Goal: Information Seeking & Learning: Learn about a topic

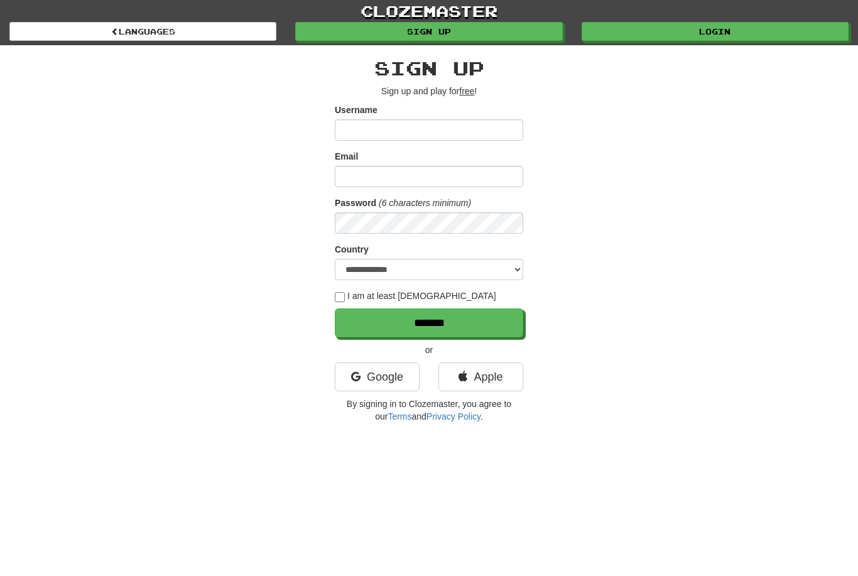
scroll to position [67, 0]
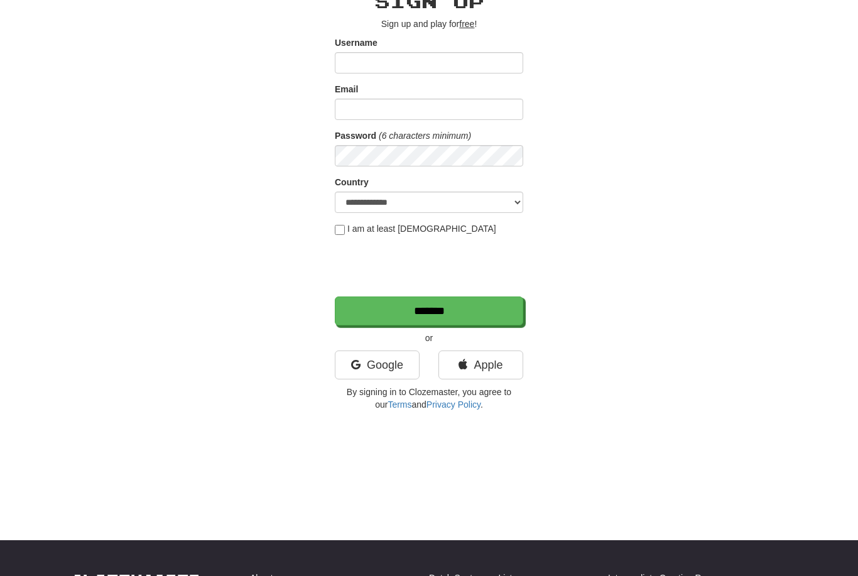
click at [681, 133] on div "**********" at bounding box center [429, 197] width 735 height 439
click at [387, 365] on link "Google" at bounding box center [377, 364] width 85 height 29
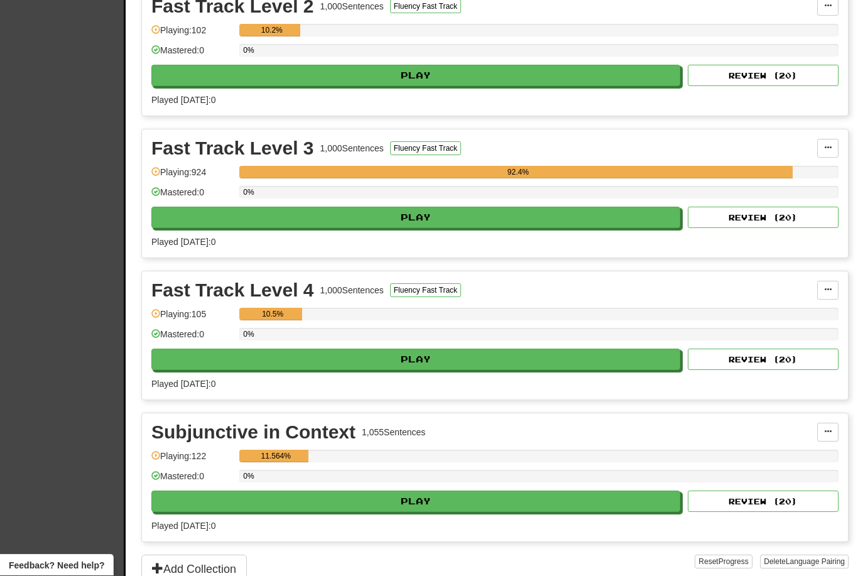
scroll to position [674, 0]
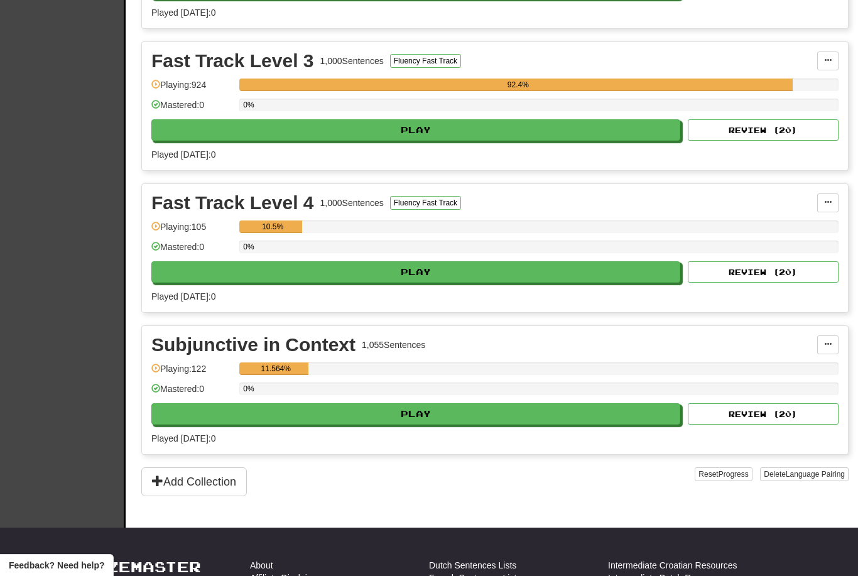
click at [626, 132] on button "Play" at bounding box center [415, 129] width 529 height 21
select select "**"
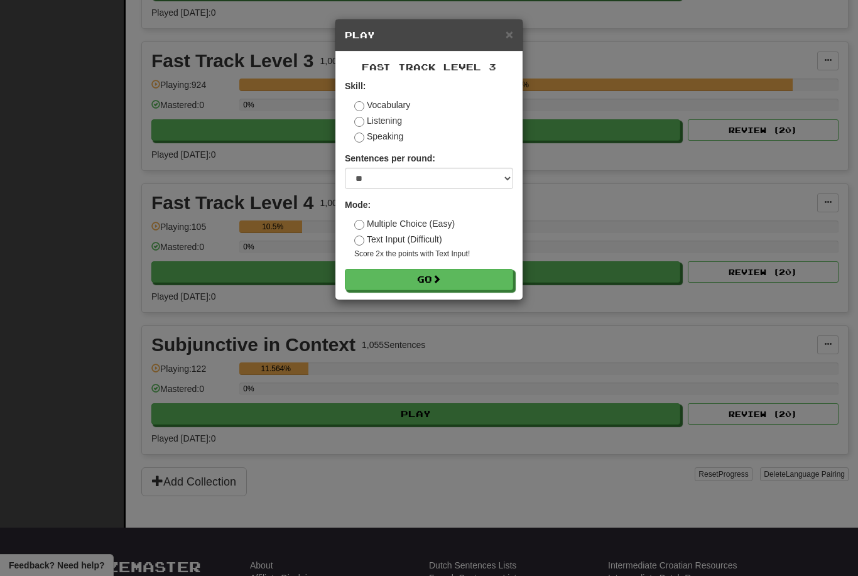
click at [497, 277] on button "Go" at bounding box center [429, 279] width 168 height 21
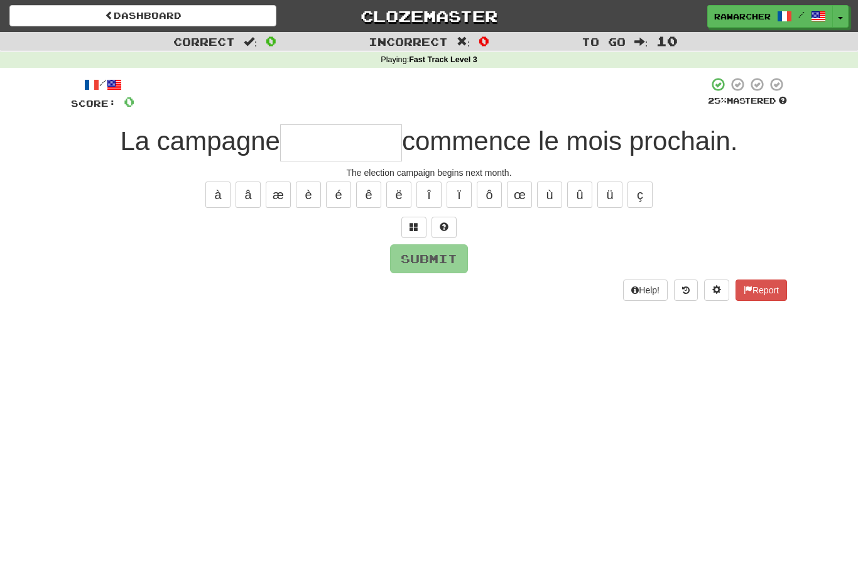
click at [360, 146] on input "text" at bounding box center [341, 142] width 122 height 37
click at [339, 198] on button "é" at bounding box center [338, 194] width 25 height 26
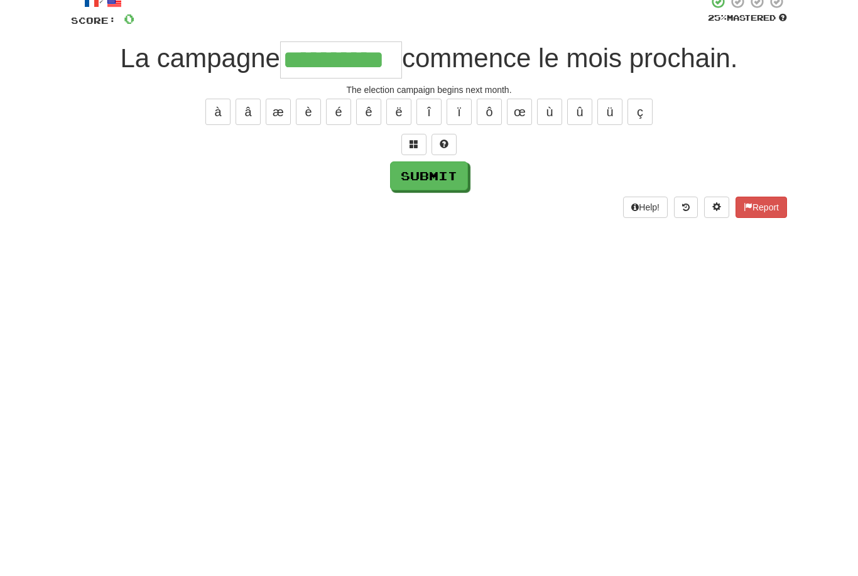
type input "**********"
click at [439, 244] on button "Submit" at bounding box center [429, 258] width 78 height 29
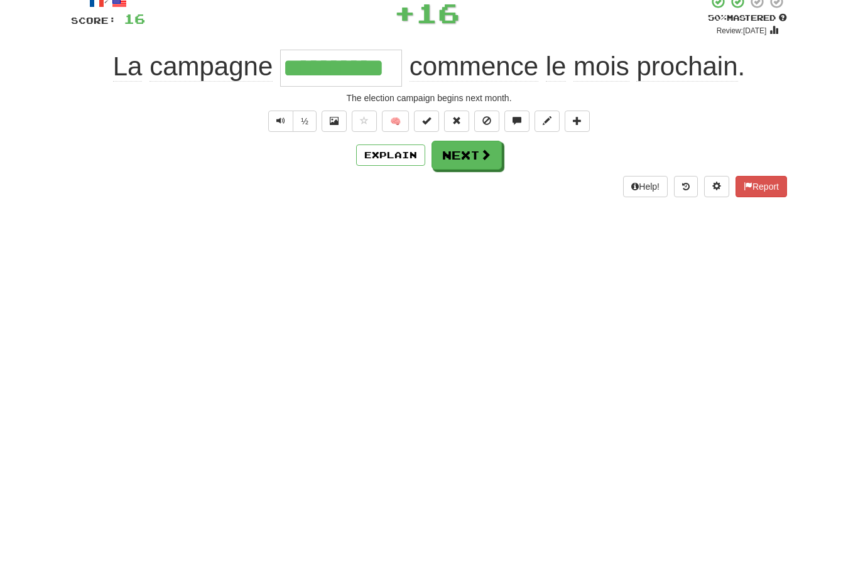
scroll to position [83, 0]
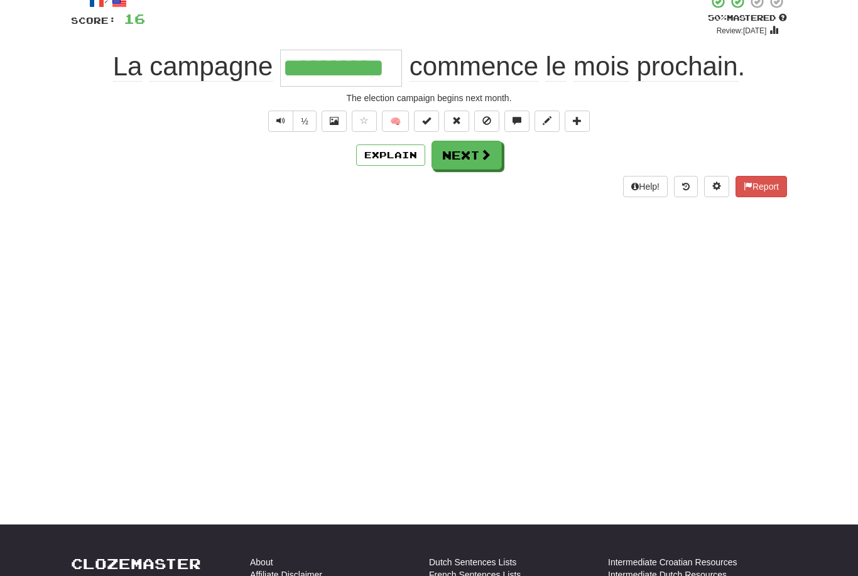
click at [470, 156] on button "Next" at bounding box center [466, 155] width 70 height 29
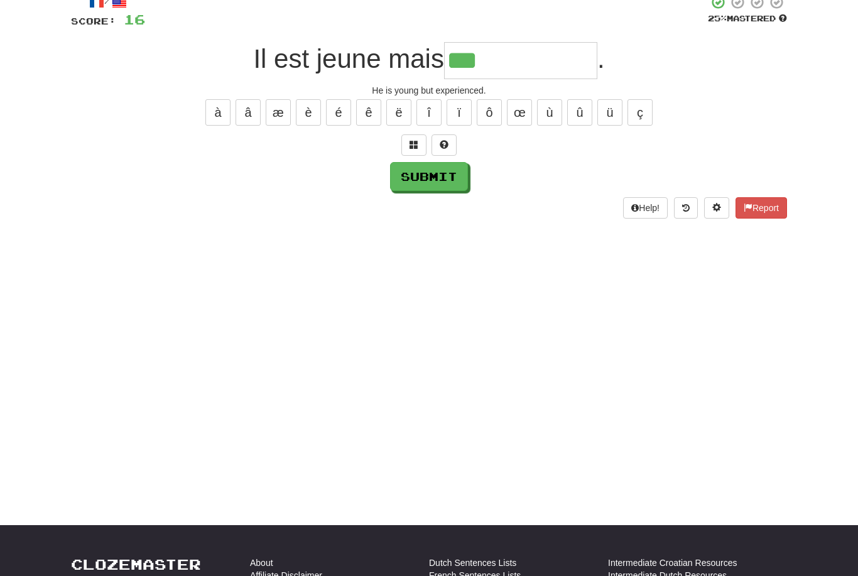
click at [342, 114] on button "é" at bounding box center [338, 112] width 25 height 26
type input "**********"
click at [446, 173] on button "Submit" at bounding box center [429, 176] width 78 height 29
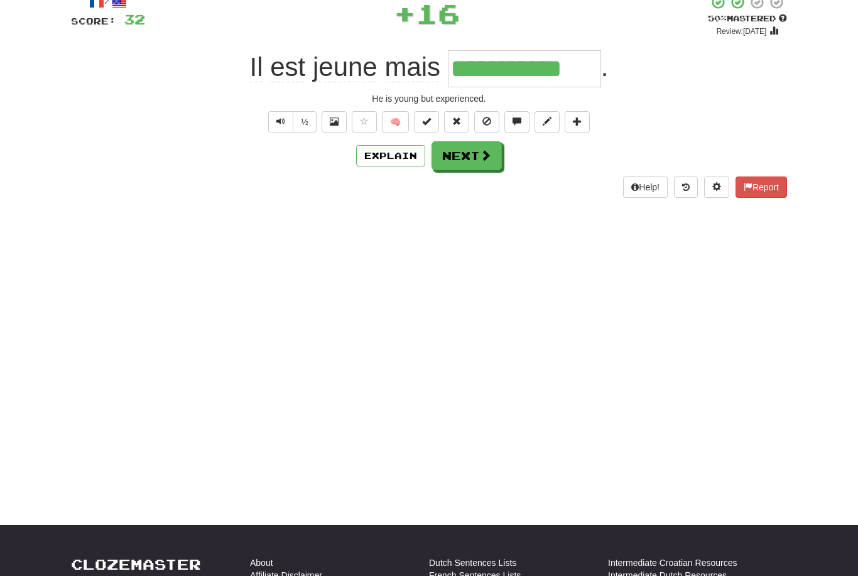
scroll to position [83, 0]
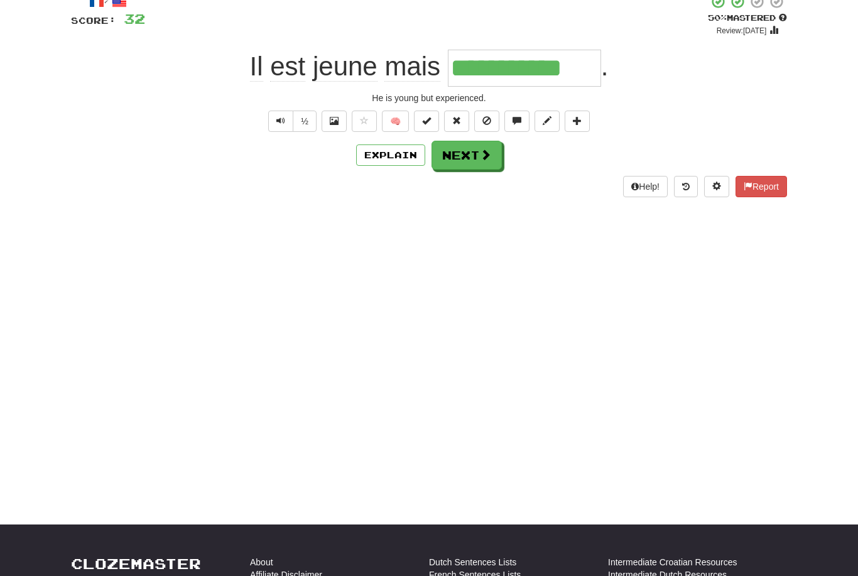
click at [480, 150] on span at bounding box center [485, 154] width 11 height 11
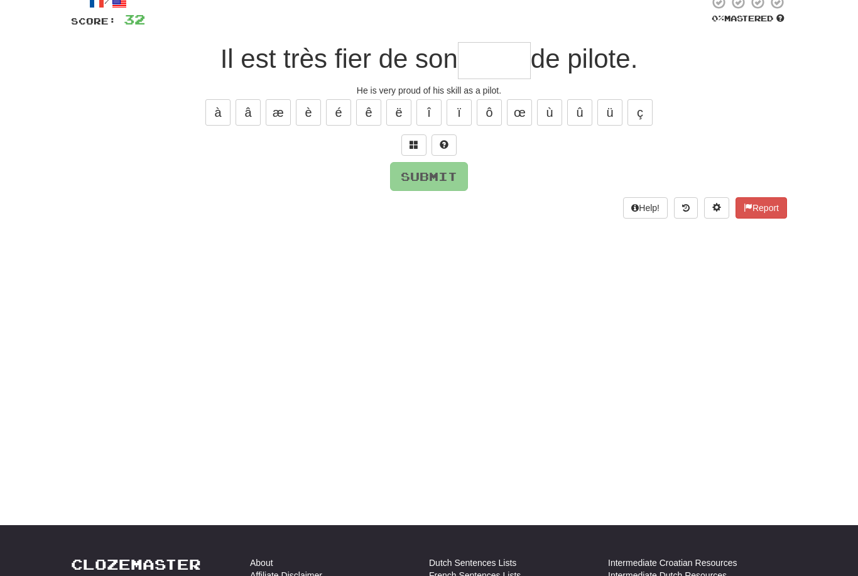
type input "*"
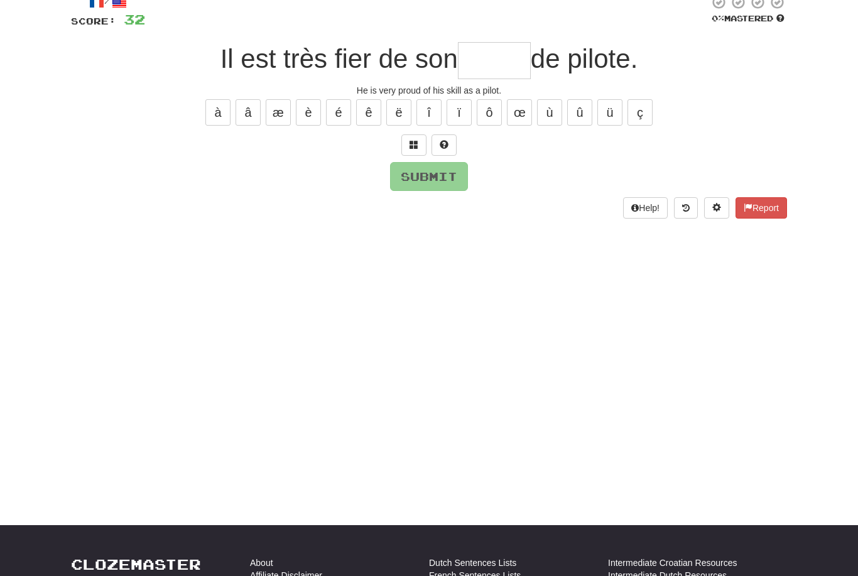
type input "*"
click at [346, 122] on button "é" at bounding box center [338, 112] width 25 height 26
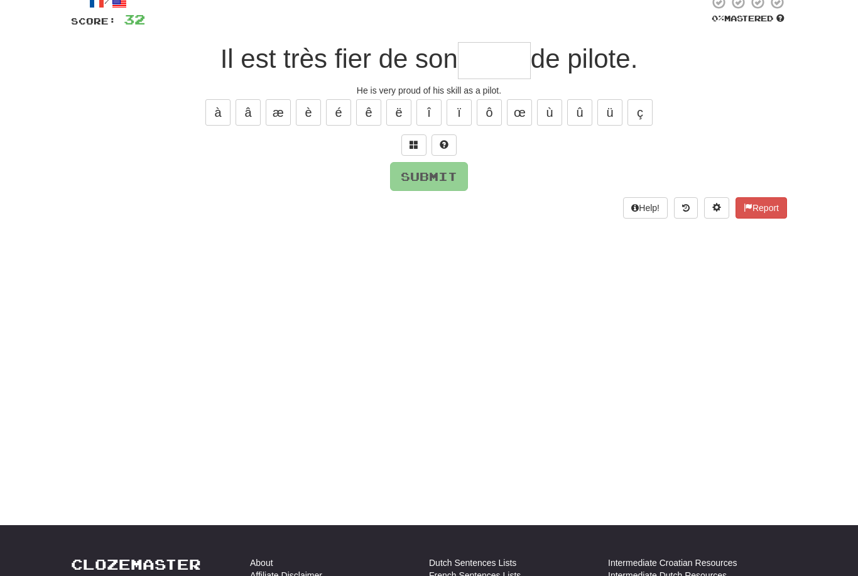
type input "*"
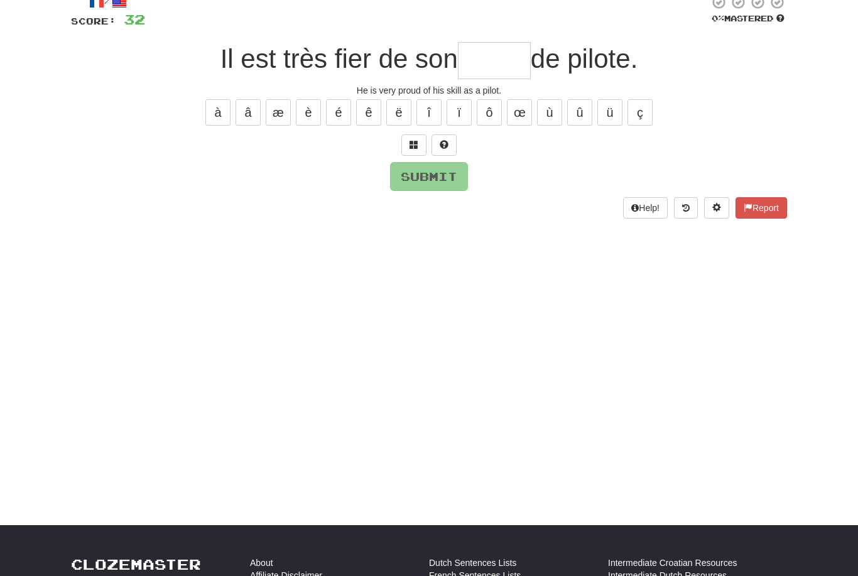
type input "*"
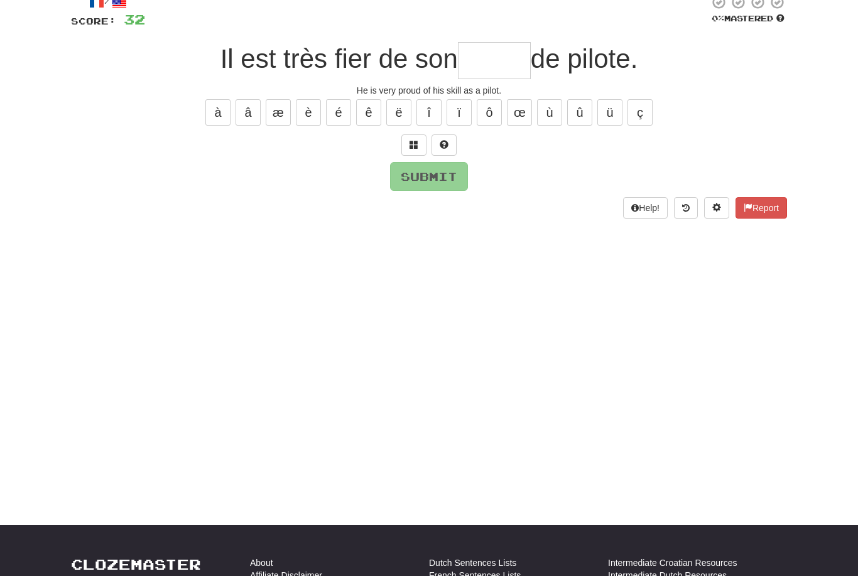
type input "*"
type input "******"
click at [448, 186] on button "Submit" at bounding box center [429, 176] width 78 height 29
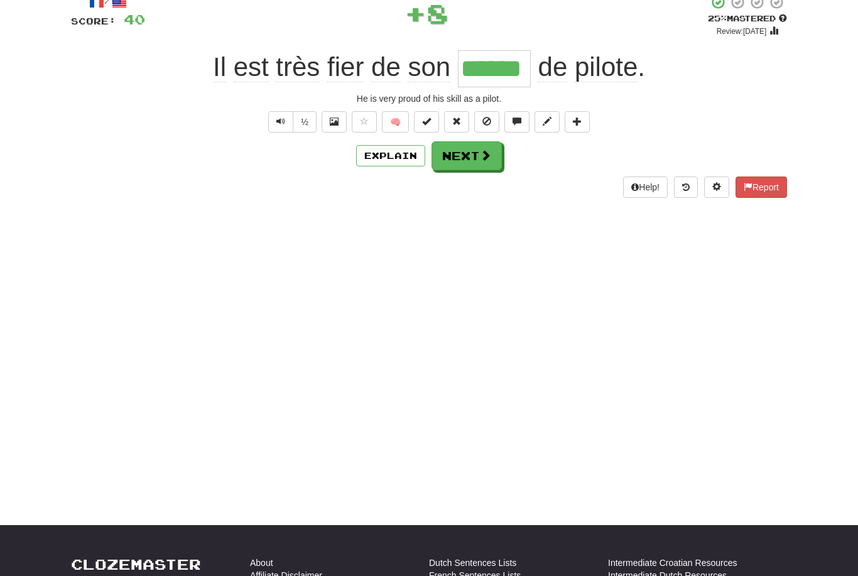
scroll to position [83, 0]
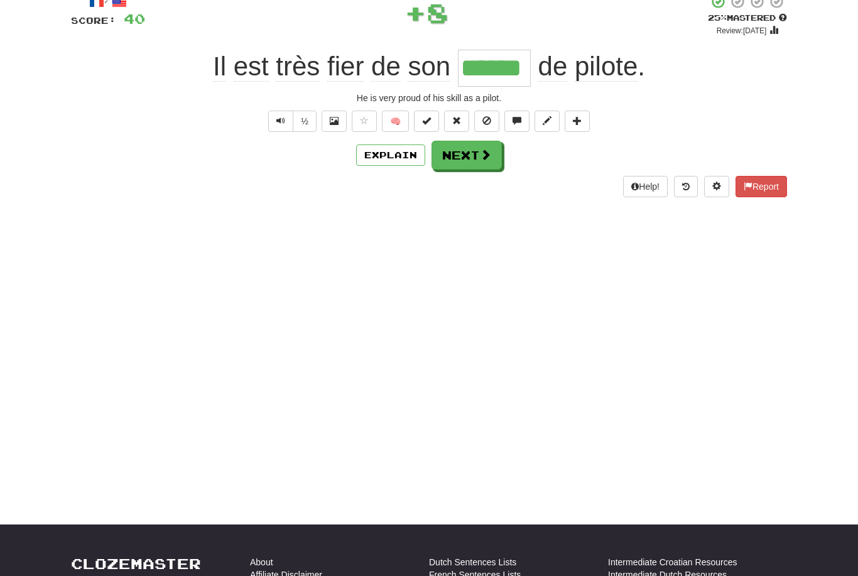
click at [493, 146] on button "Next" at bounding box center [466, 155] width 70 height 29
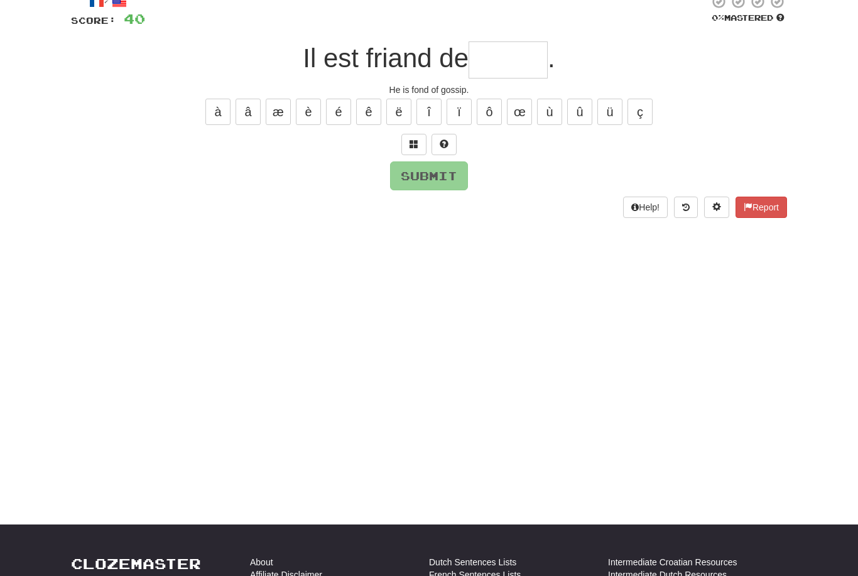
scroll to position [82, 0]
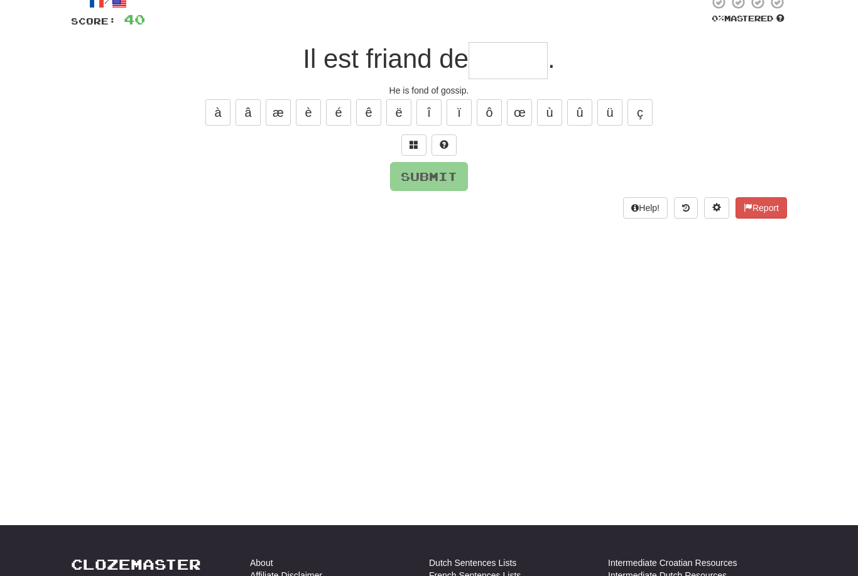
type input "*"
click at [372, 133] on div "/ Score: 40 0 % Mastered Il est friand de *** . He is fond of gossip. à â æ è é…" at bounding box center [429, 106] width 716 height 224
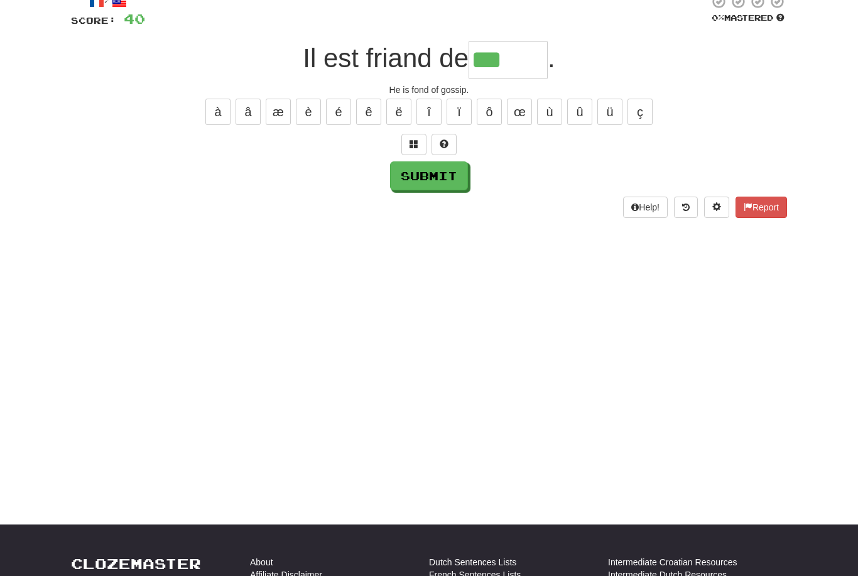
click at [373, 115] on button "ê" at bounding box center [368, 112] width 25 height 26
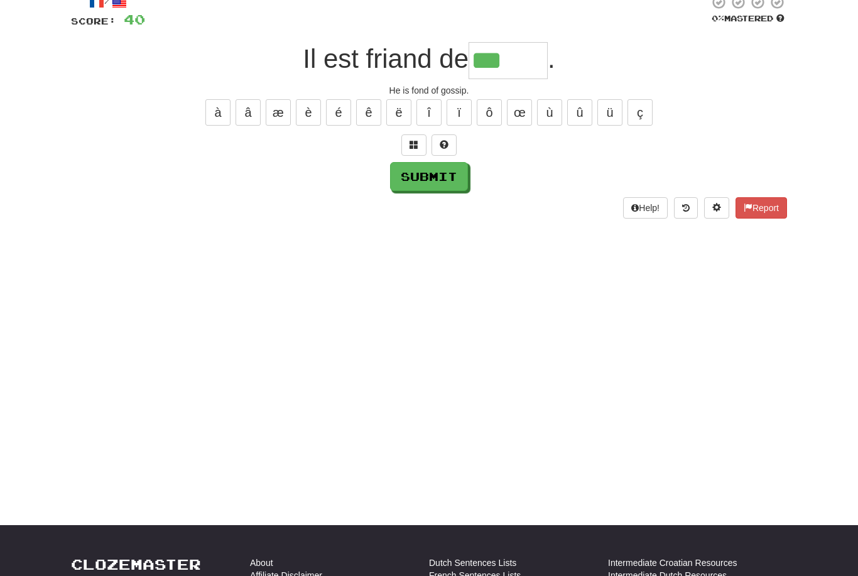
click at [338, 113] on button "é" at bounding box center [338, 112] width 25 height 26
click at [305, 111] on button "è" at bounding box center [308, 112] width 25 height 26
click at [337, 108] on button "é" at bounding box center [338, 112] width 25 height 26
type input "******"
click at [450, 178] on button "Submit" at bounding box center [429, 176] width 78 height 29
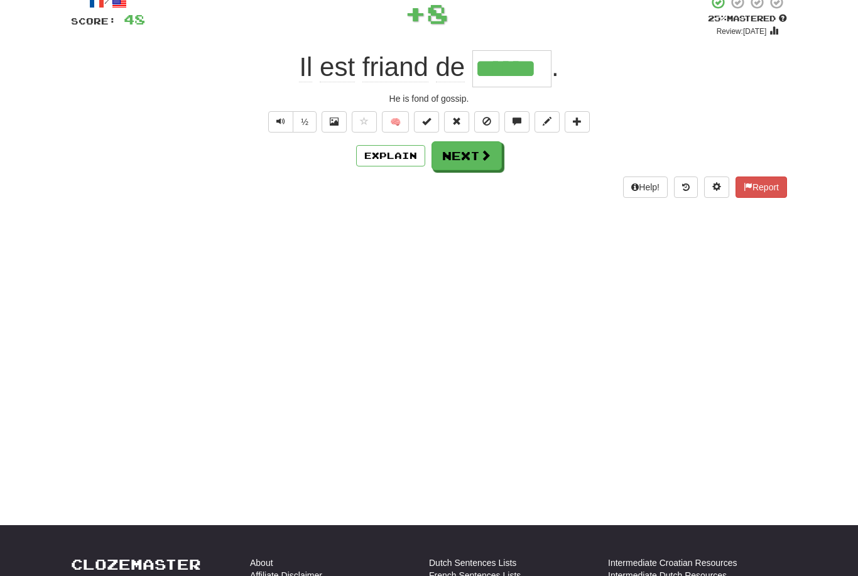
scroll to position [83, 0]
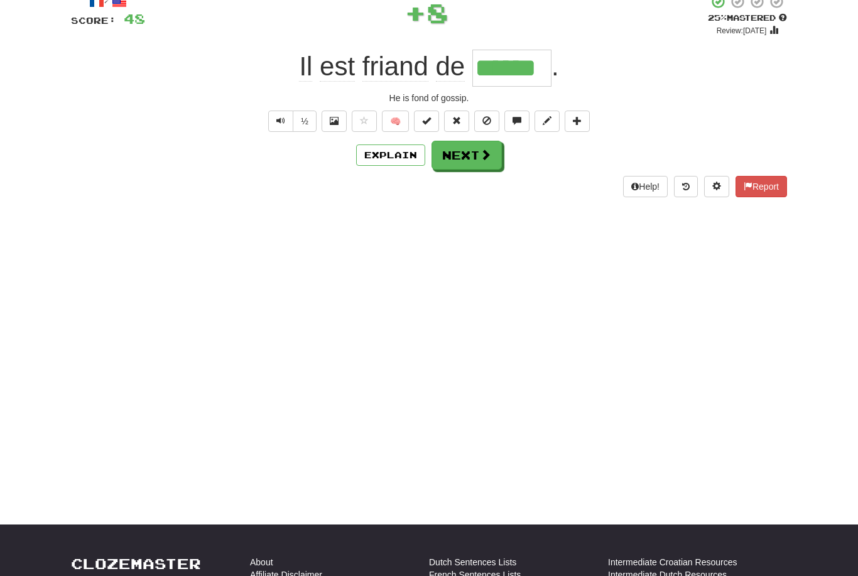
click at [480, 158] on span at bounding box center [485, 154] width 11 height 11
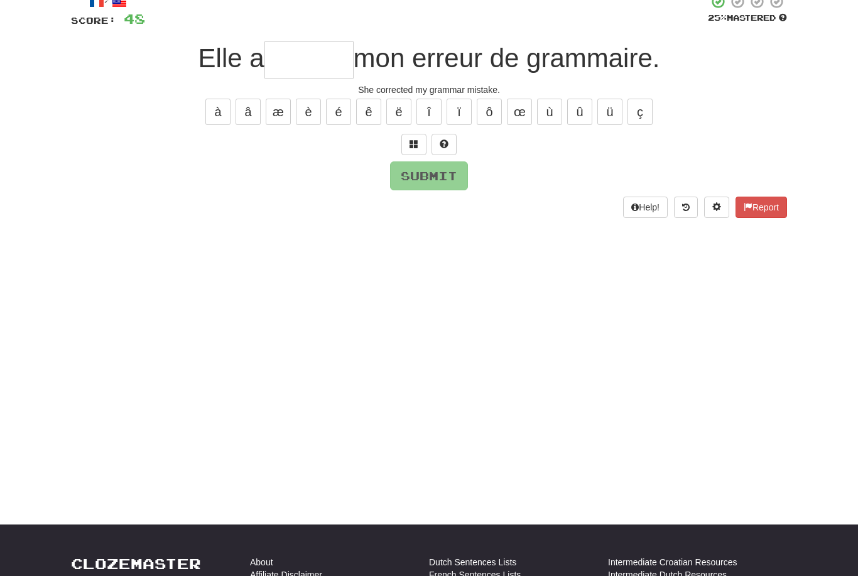
scroll to position [82, 0]
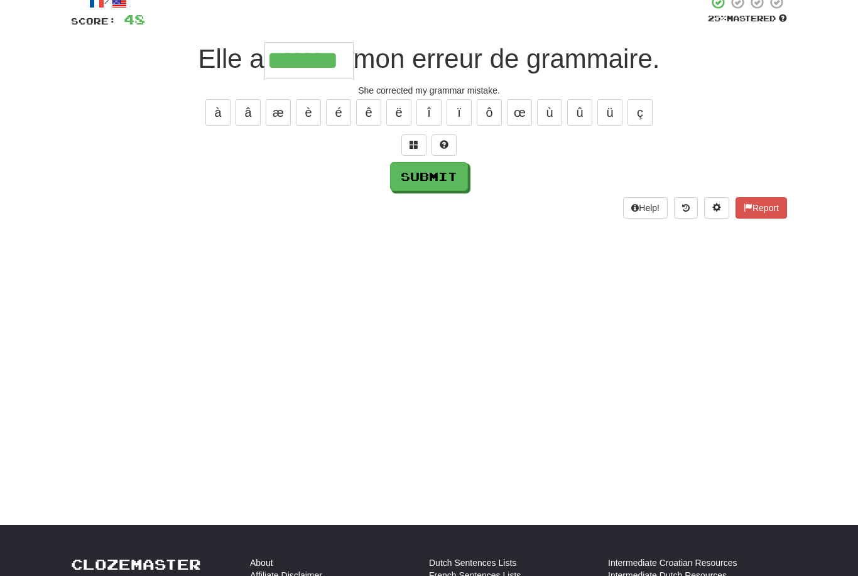
type input "*******"
click at [450, 175] on button "Submit" at bounding box center [429, 176] width 78 height 29
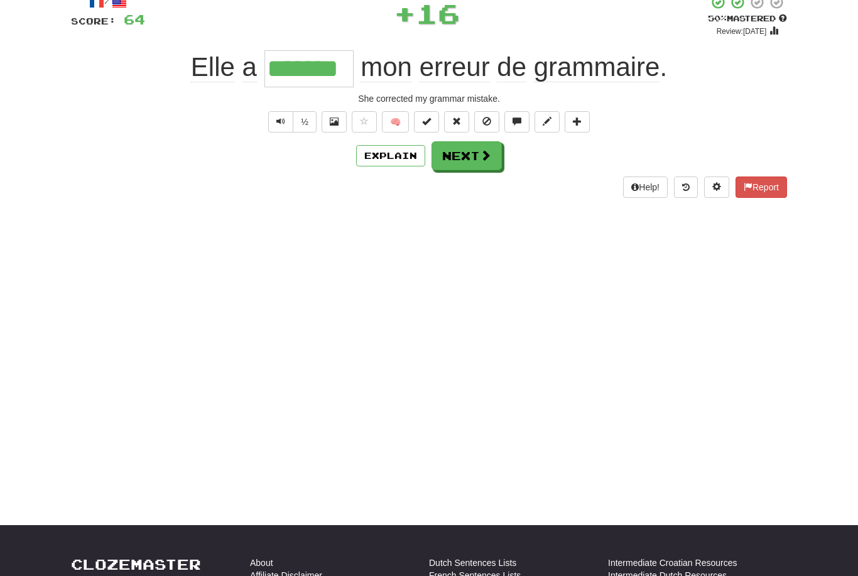
scroll to position [83, 0]
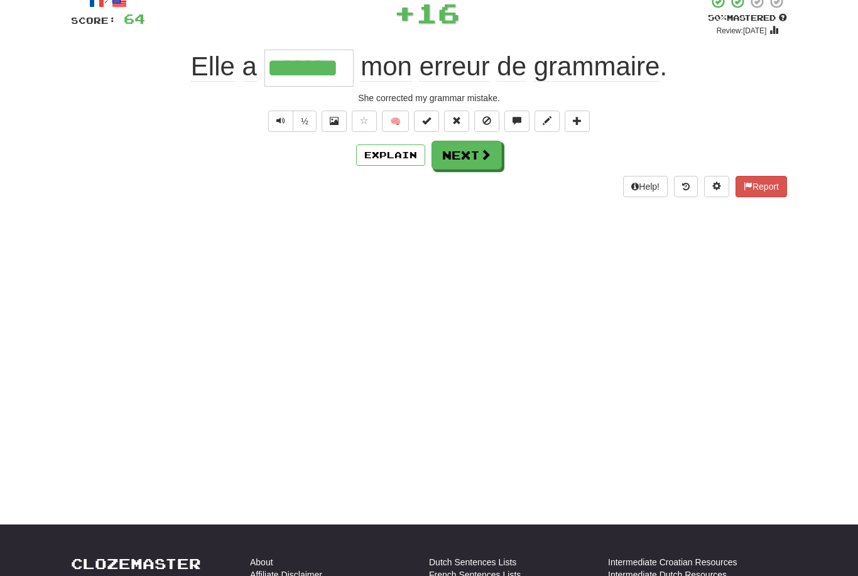
click at [482, 154] on span at bounding box center [485, 154] width 11 height 11
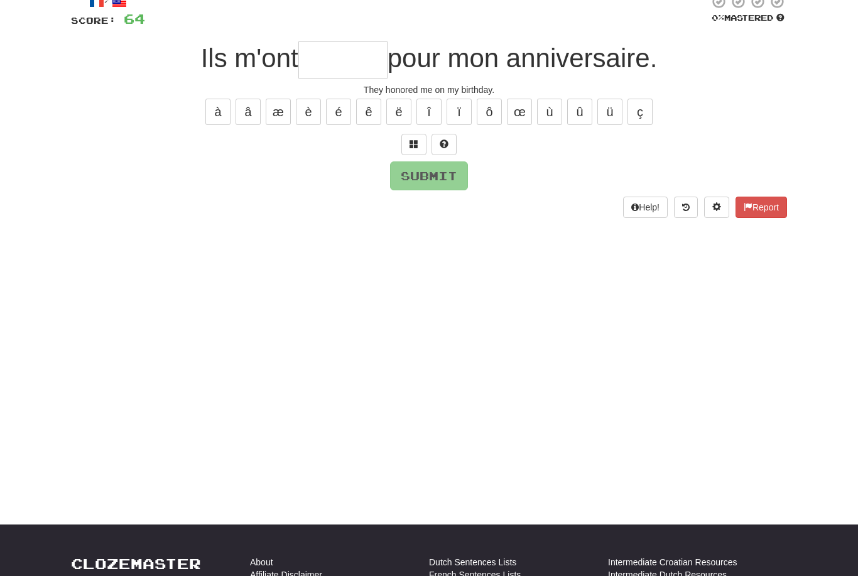
scroll to position [82, 0]
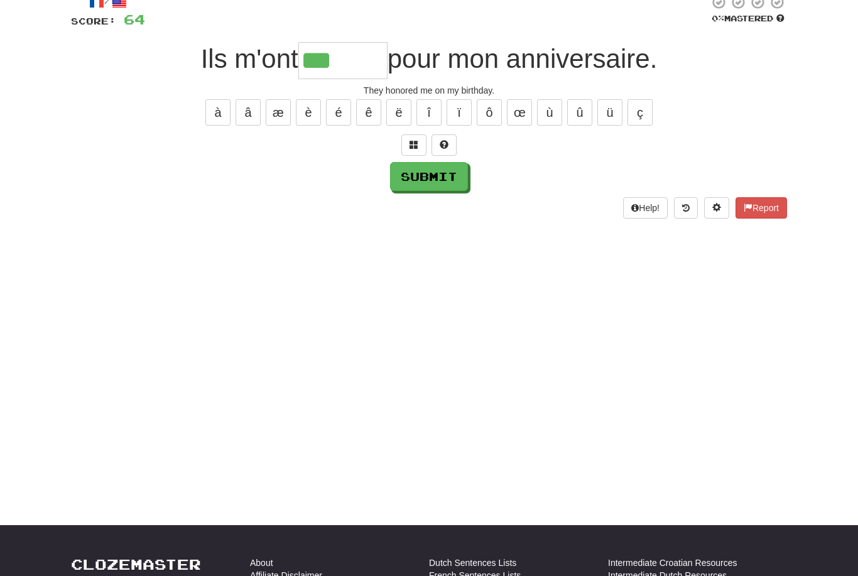
click at [347, 115] on button "é" at bounding box center [338, 112] width 25 height 26
click at [306, 109] on button "è" at bounding box center [308, 112] width 25 height 26
type input "******"
click at [436, 174] on button "Submit" at bounding box center [429, 176] width 78 height 29
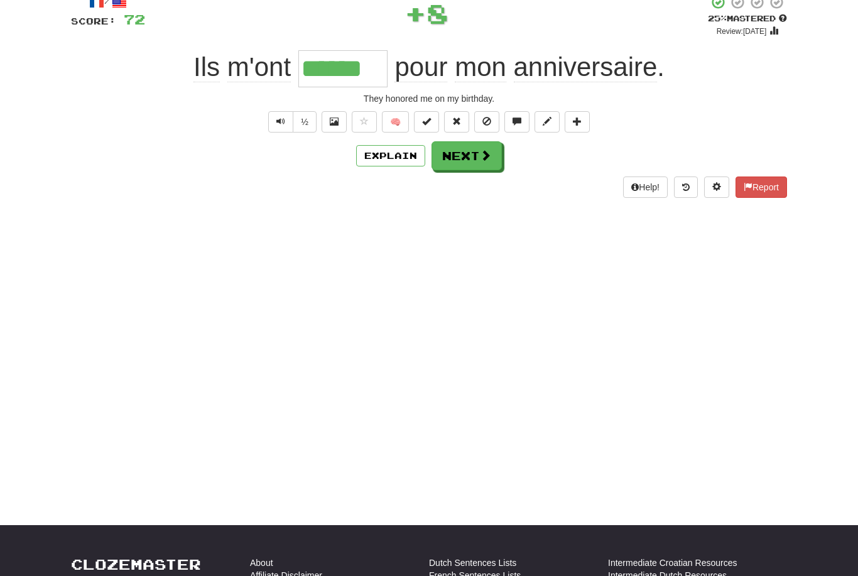
scroll to position [83, 0]
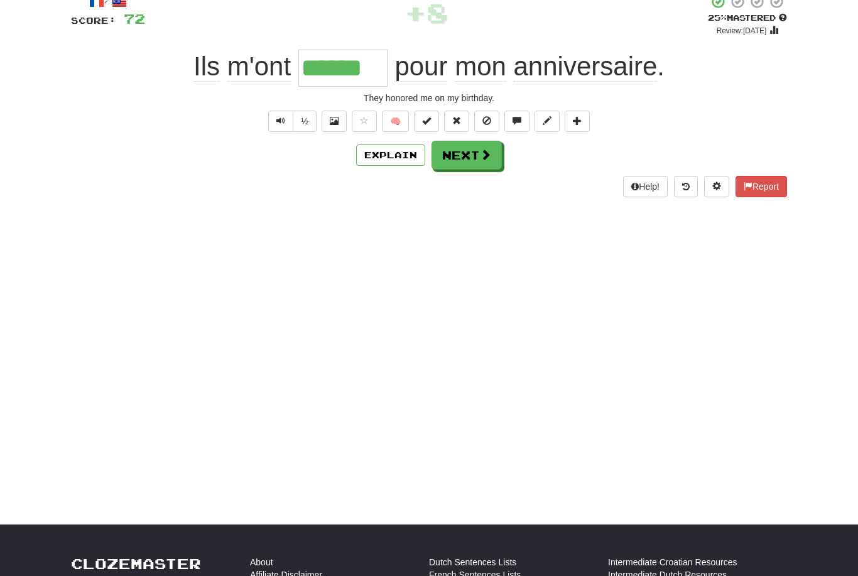
click at [483, 151] on span at bounding box center [485, 154] width 11 height 11
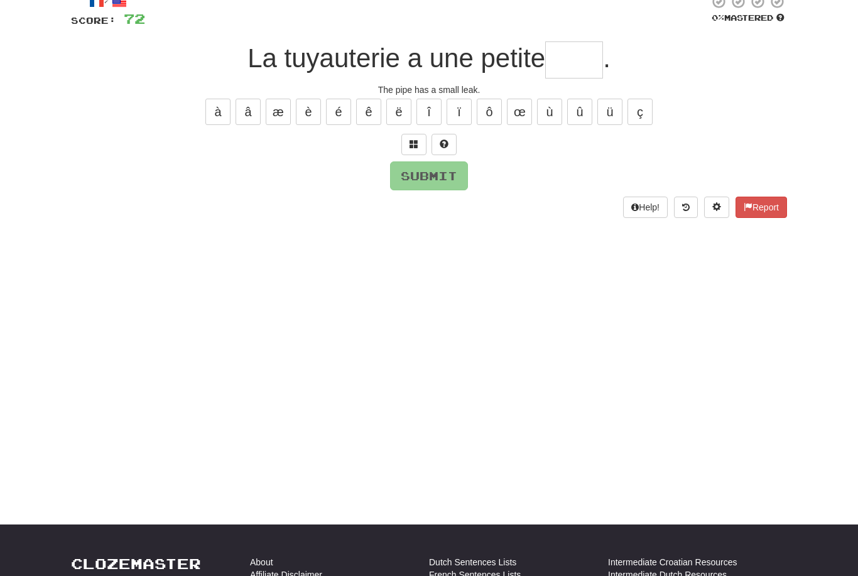
scroll to position [82, 0]
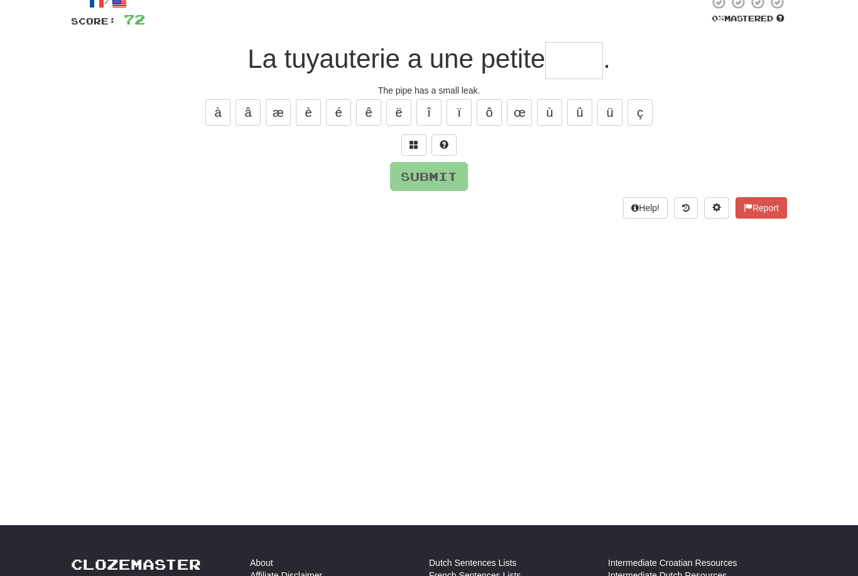
type input "*"
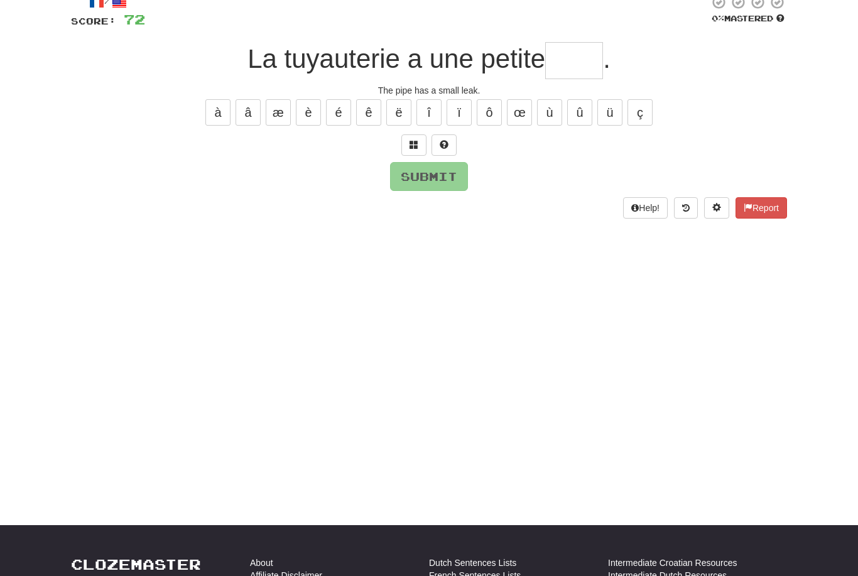
type input "*"
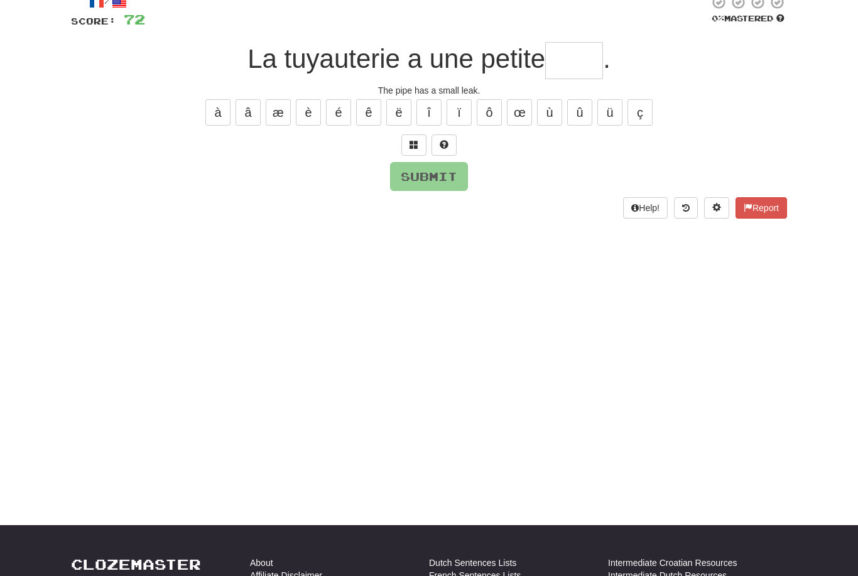
type input "*"
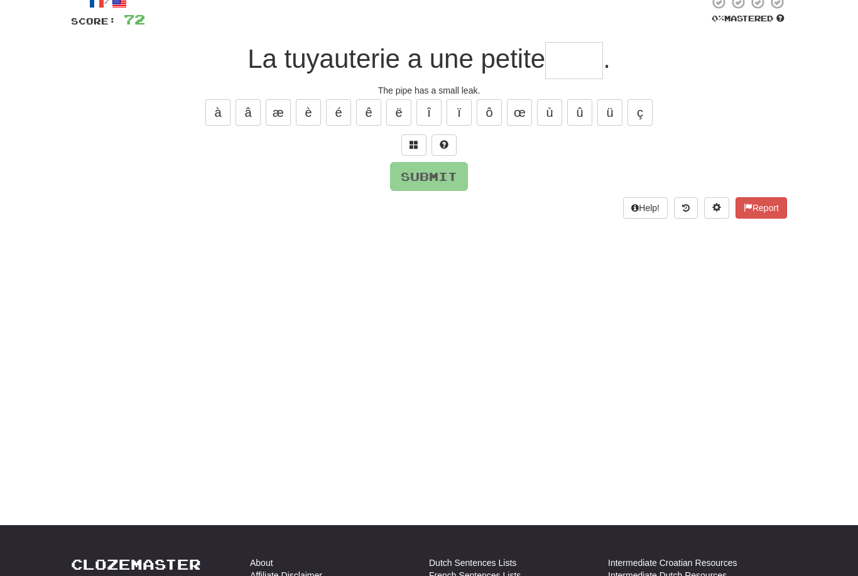
type input "*"
click at [344, 114] on button "é" at bounding box center [338, 112] width 25 height 26
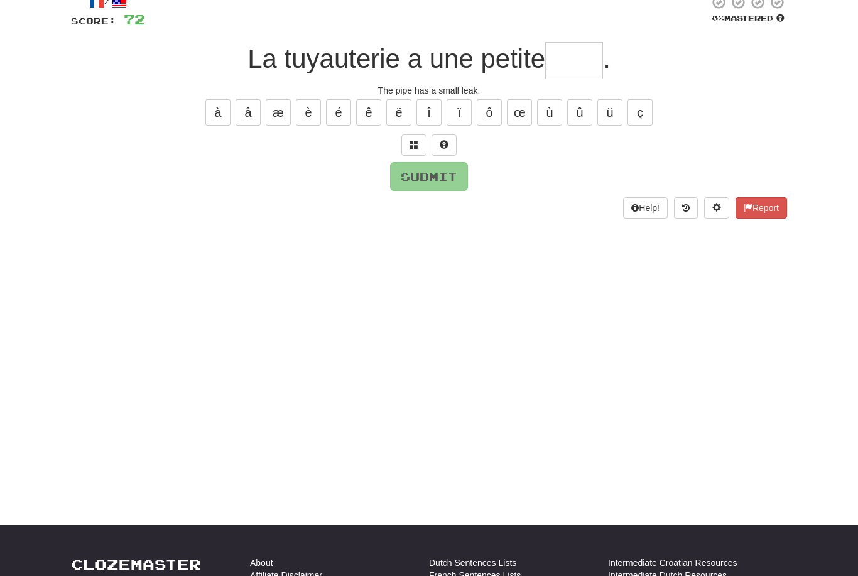
type input "*"
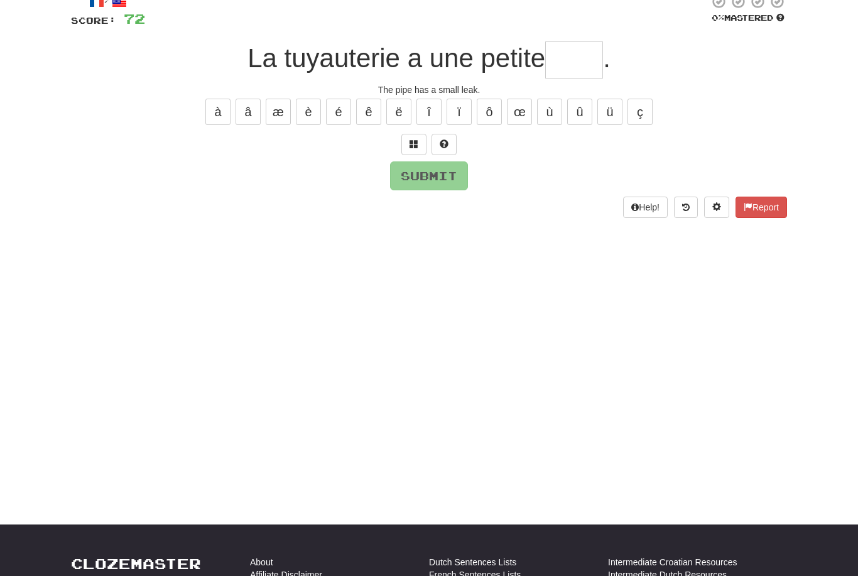
click at [346, 114] on button "é" at bounding box center [338, 112] width 25 height 26
type input "*"
click at [309, 112] on button "è" at bounding box center [308, 112] width 25 height 26
type input "*"
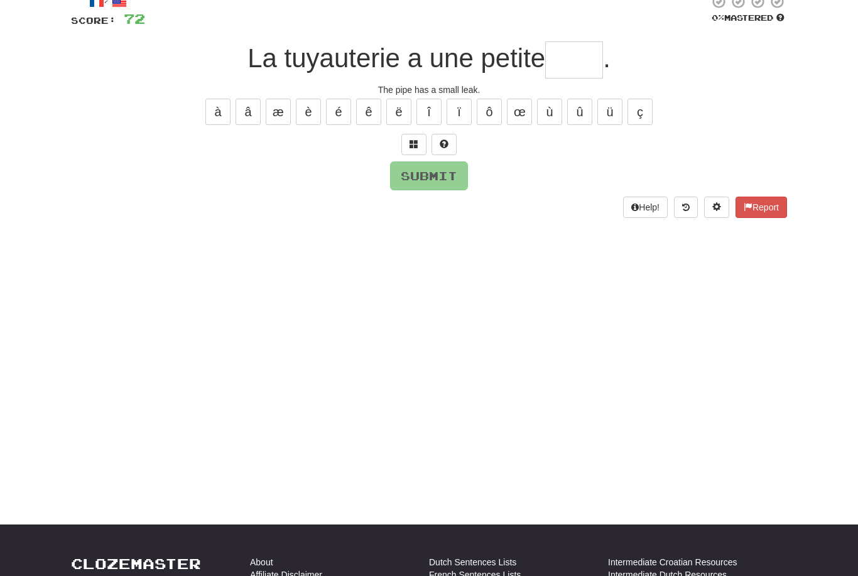
type input "*"
click at [395, 128] on div "/ Score: 72 0 % Mastered La tuyauterie a une petite ** . The pipe has a small l…" at bounding box center [429, 106] width 716 height 224
click at [399, 115] on button "ë" at bounding box center [398, 112] width 25 height 26
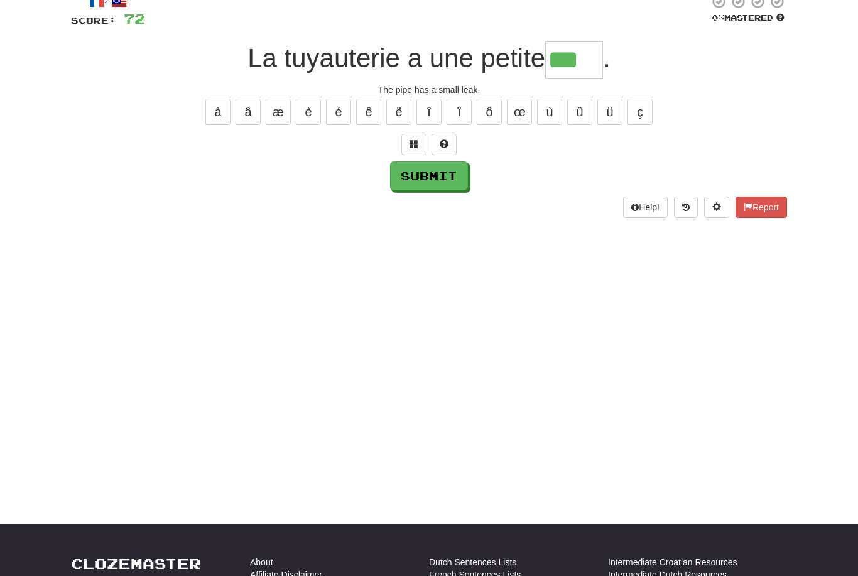
click at [342, 114] on button "é" at bounding box center [338, 112] width 25 height 26
type input "***"
